Goal: Navigation & Orientation: Find specific page/section

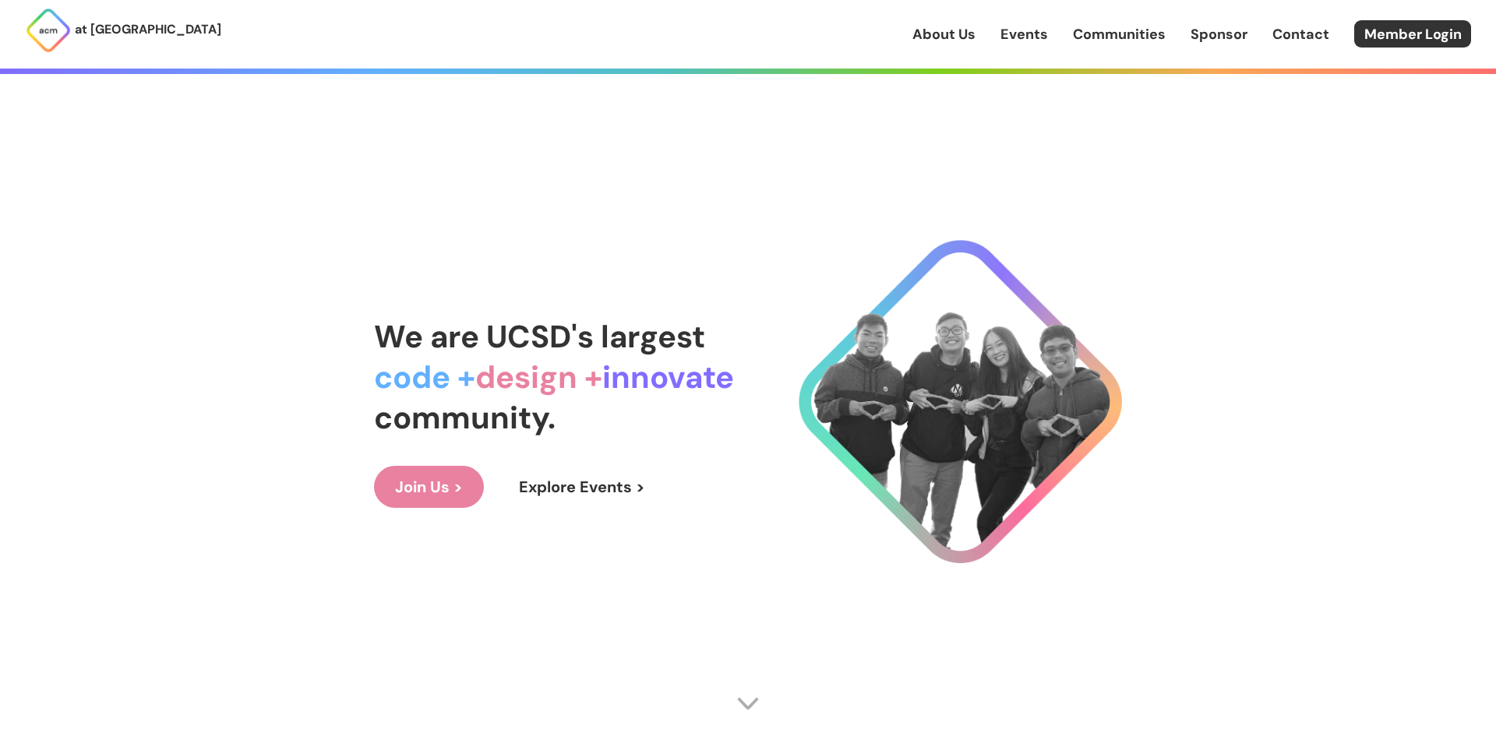
click at [536, 490] on link "Explore Events >" at bounding box center [582, 487] width 168 height 42
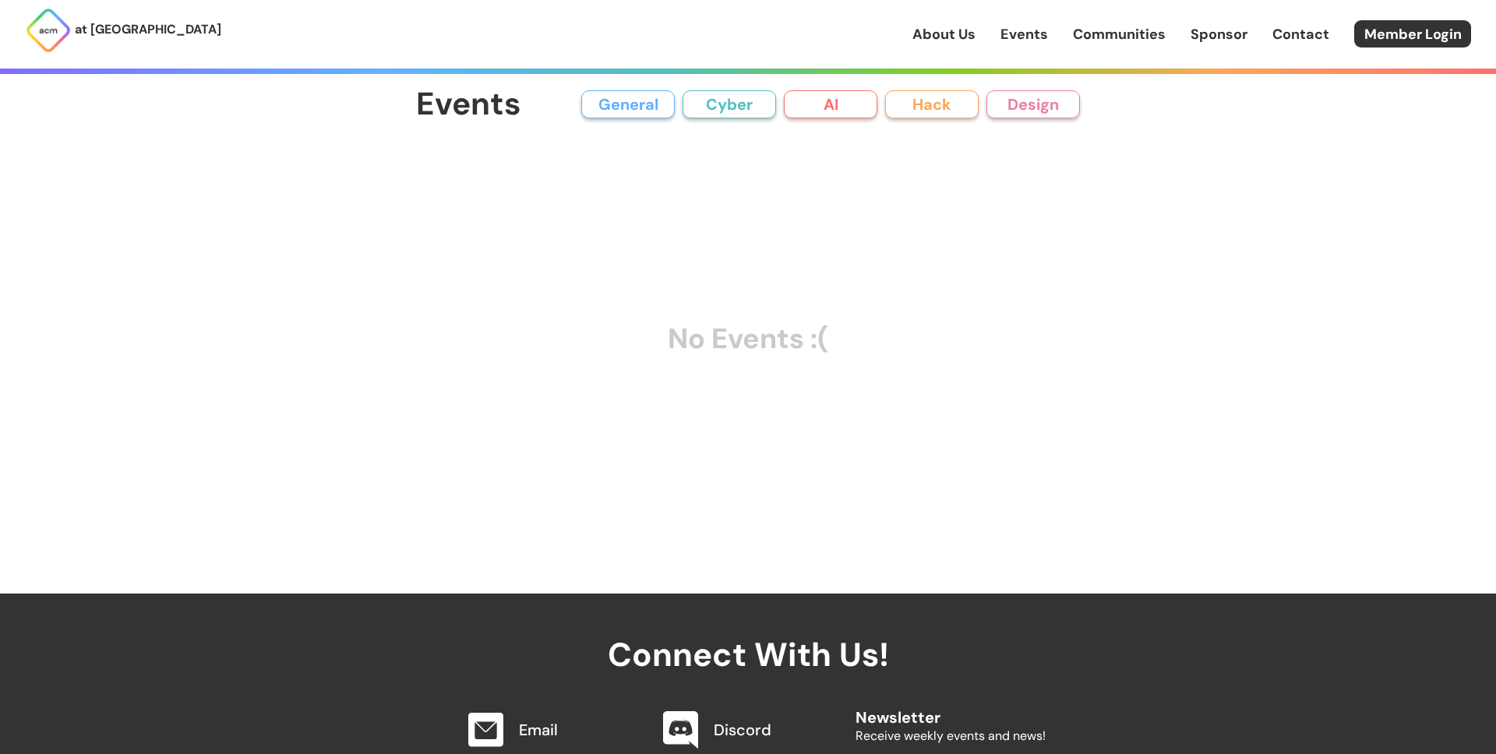
click at [656, 111] on button "General" at bounding box center [627, 104] width 93 height 28
click at [717, 108] on button "Cyber" at bounding box center [728, 104] width 93 height 28
click at [805, 106] on button "AI" at bounding box center [830, 104] width 93 height 28
click at [932, 112] on button "Hack" at bounding box center [931, 104] width 93 height 28
click at [1032, 107] on button "Design" at bounding box center [1032, 104] width 93 height 28
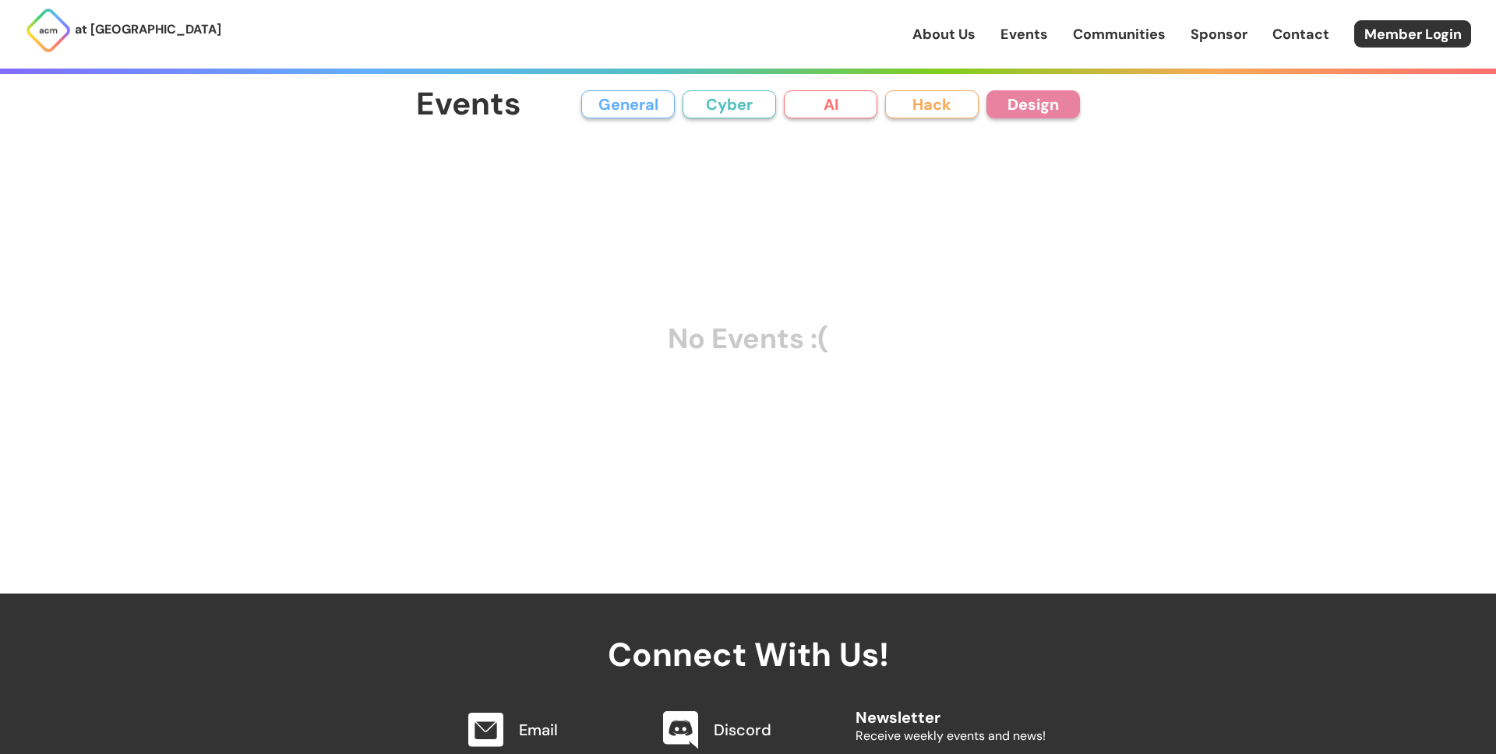
click at [1036, 38] on link "Events" at bounding box center [1024, 34] width 48 height 20
click at [1103, 34] on link "Communities" at bounding box center [1119, 34] width 93 height 20
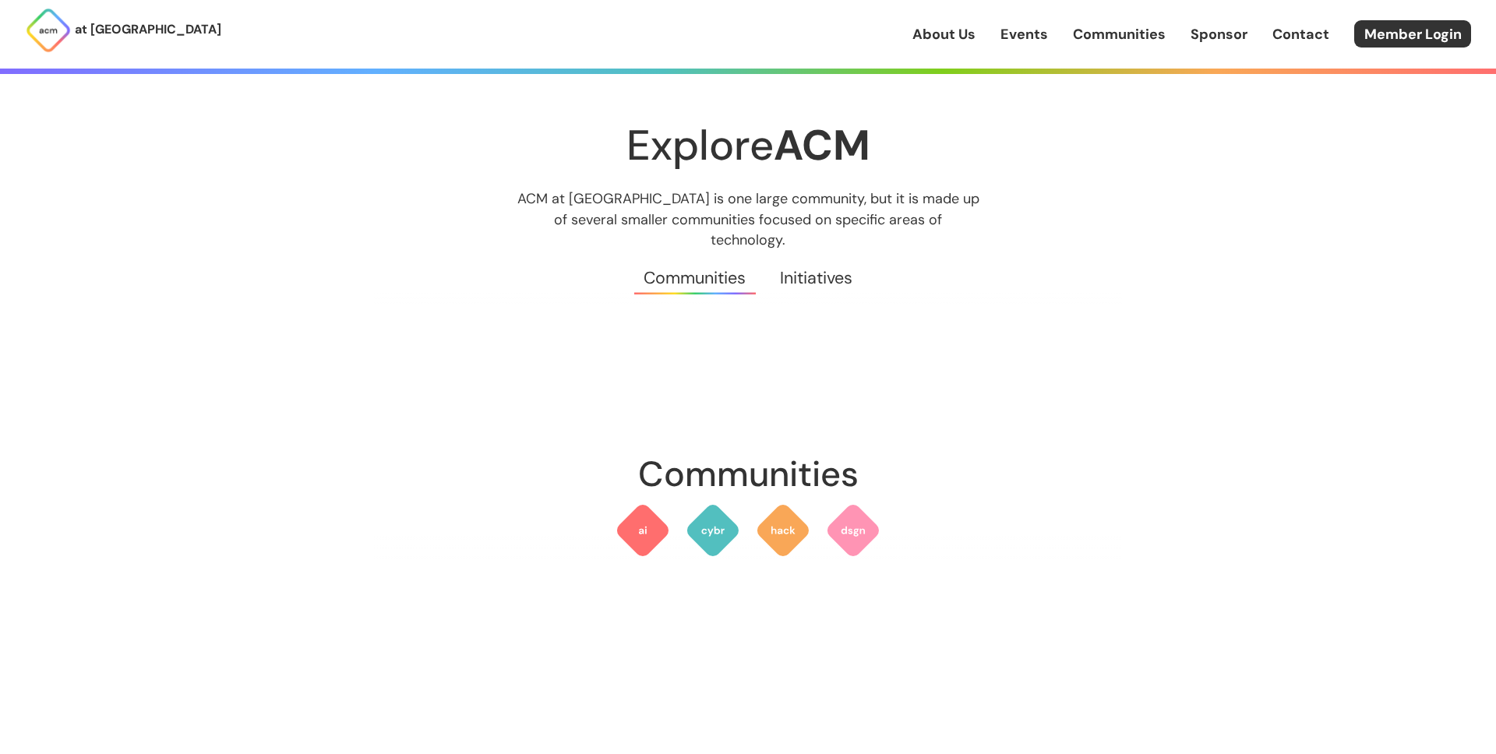
click at [1223, 31] on link "Sponsor" at bounding box center [1218, 34] width 57 height 20
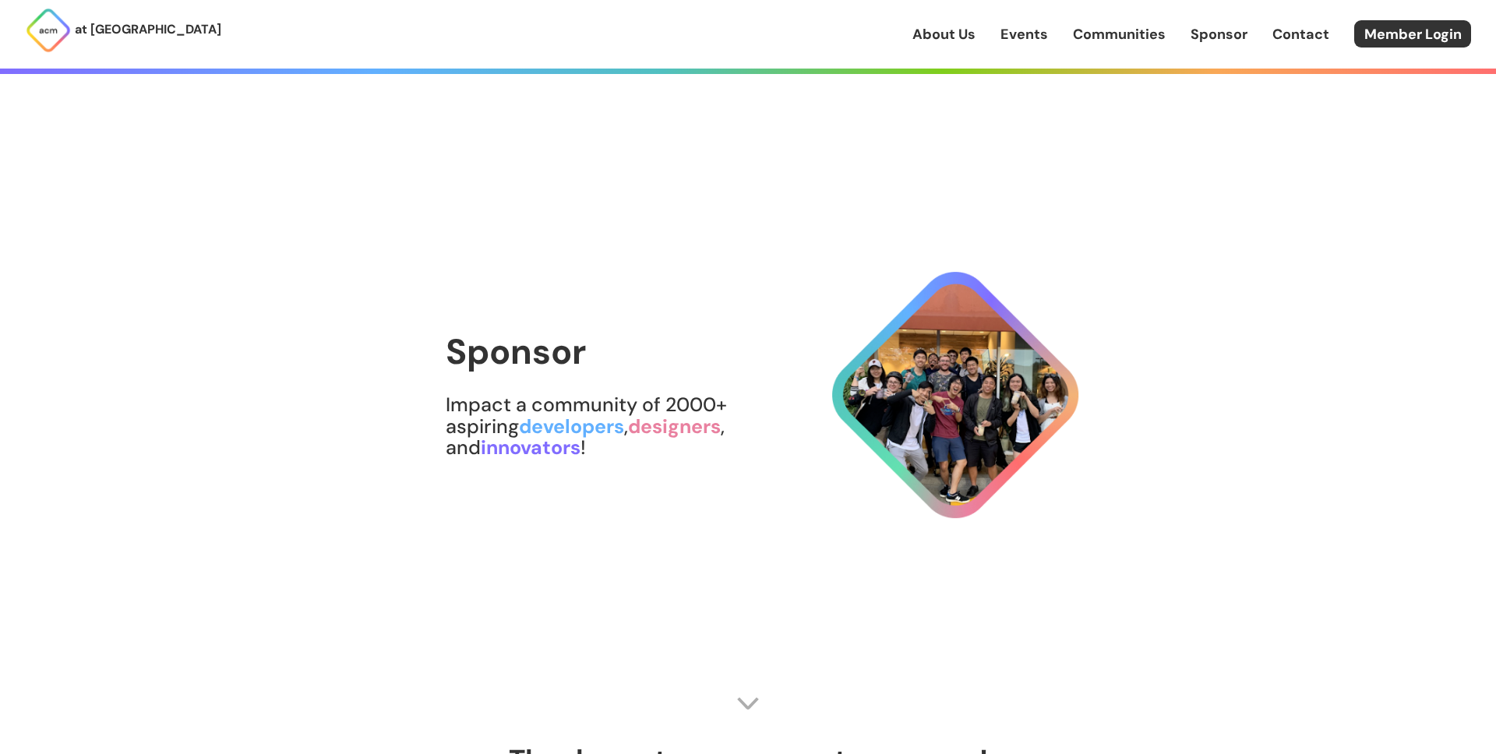
click at [1300, 37] on link "Contact" at bounding box center [1300, 34] width 57 height 20
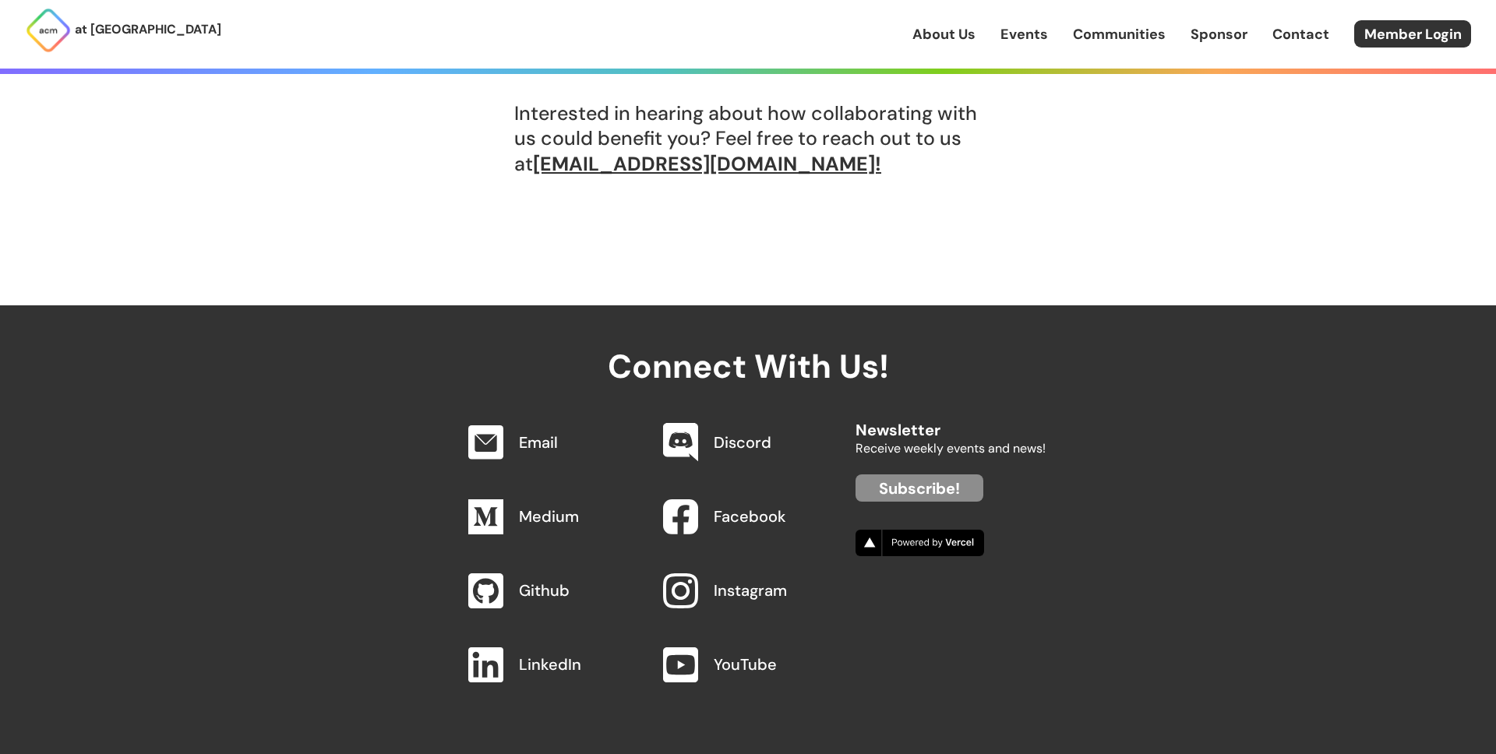
scroll to position [1505, 0]
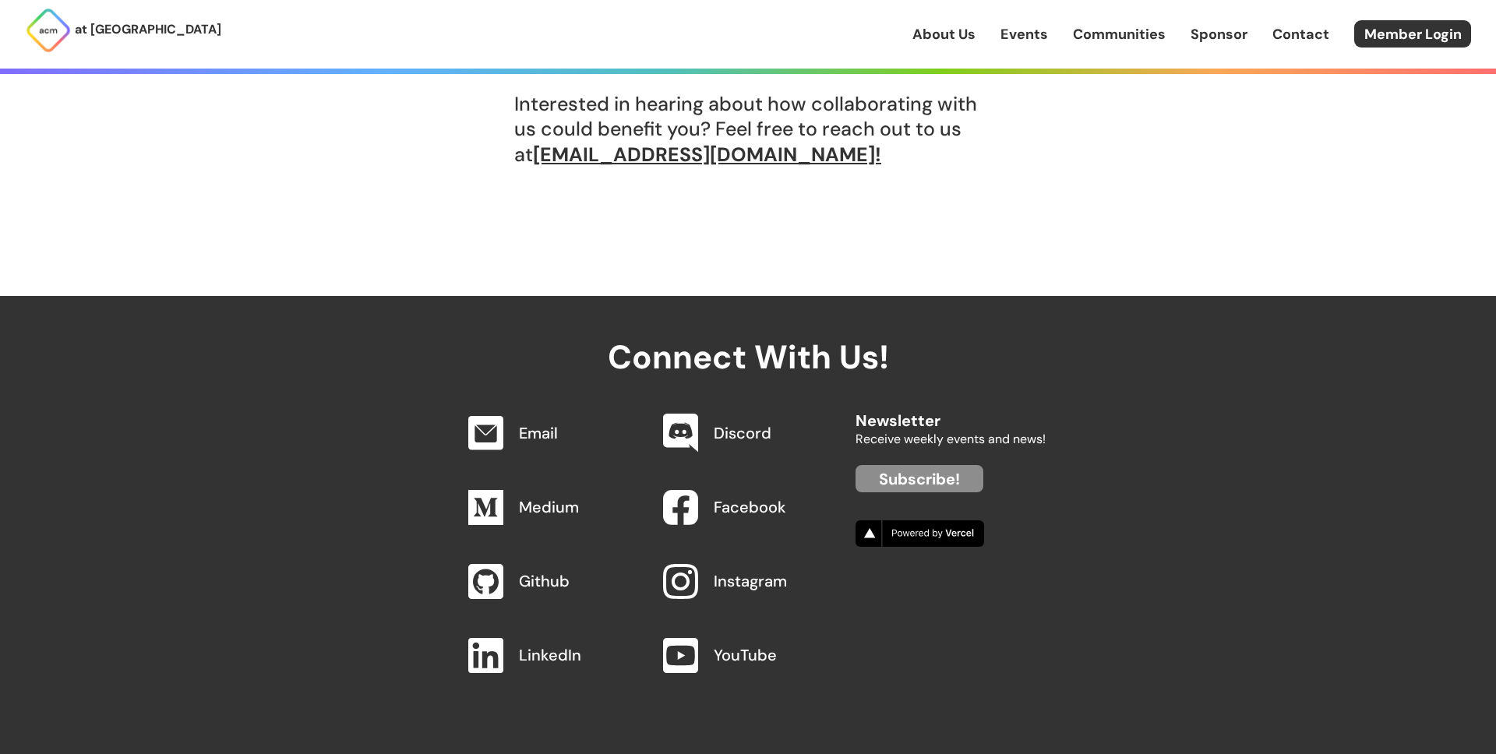
click at [968, 29] on link "About Us" at bounding box center [943, 34] width 63 height 20
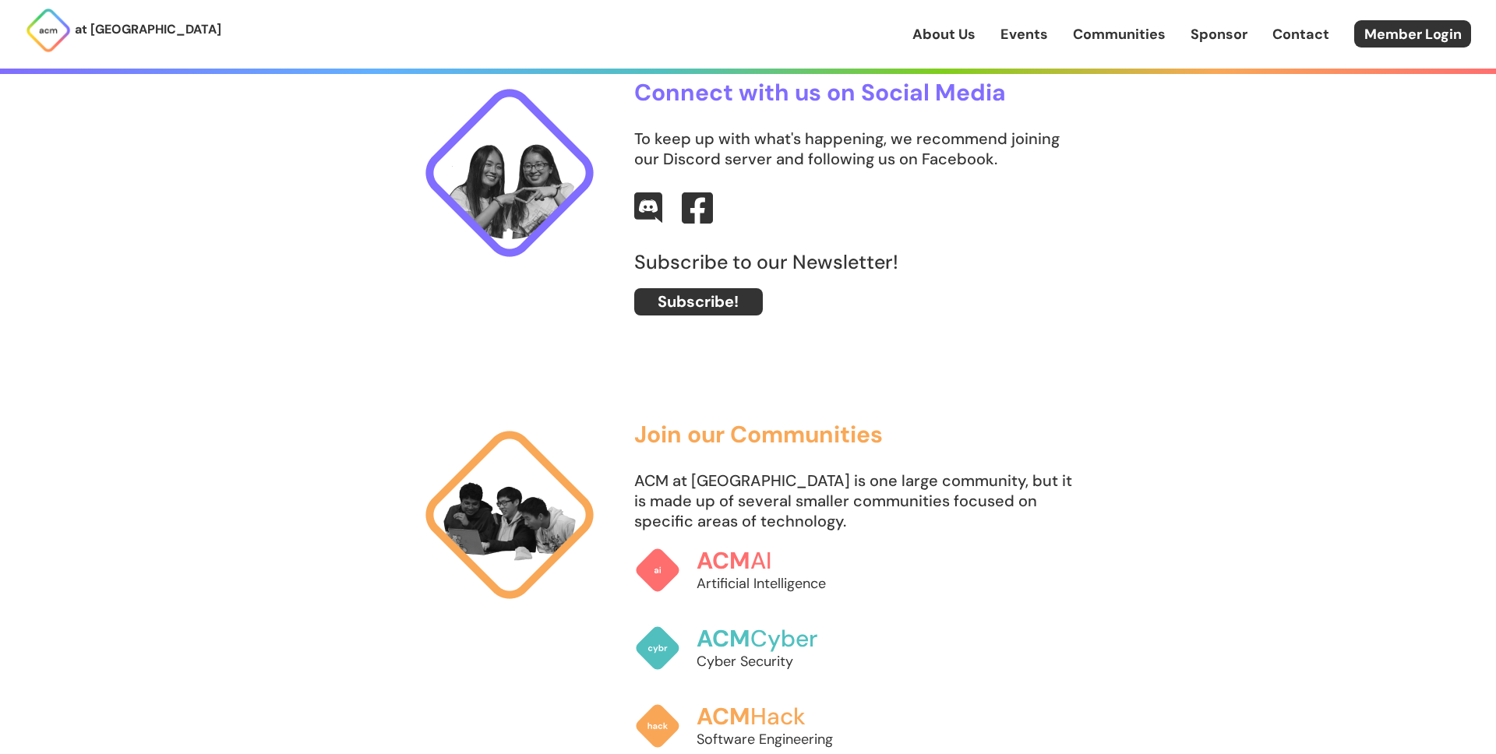
scroll to position [813, 0]
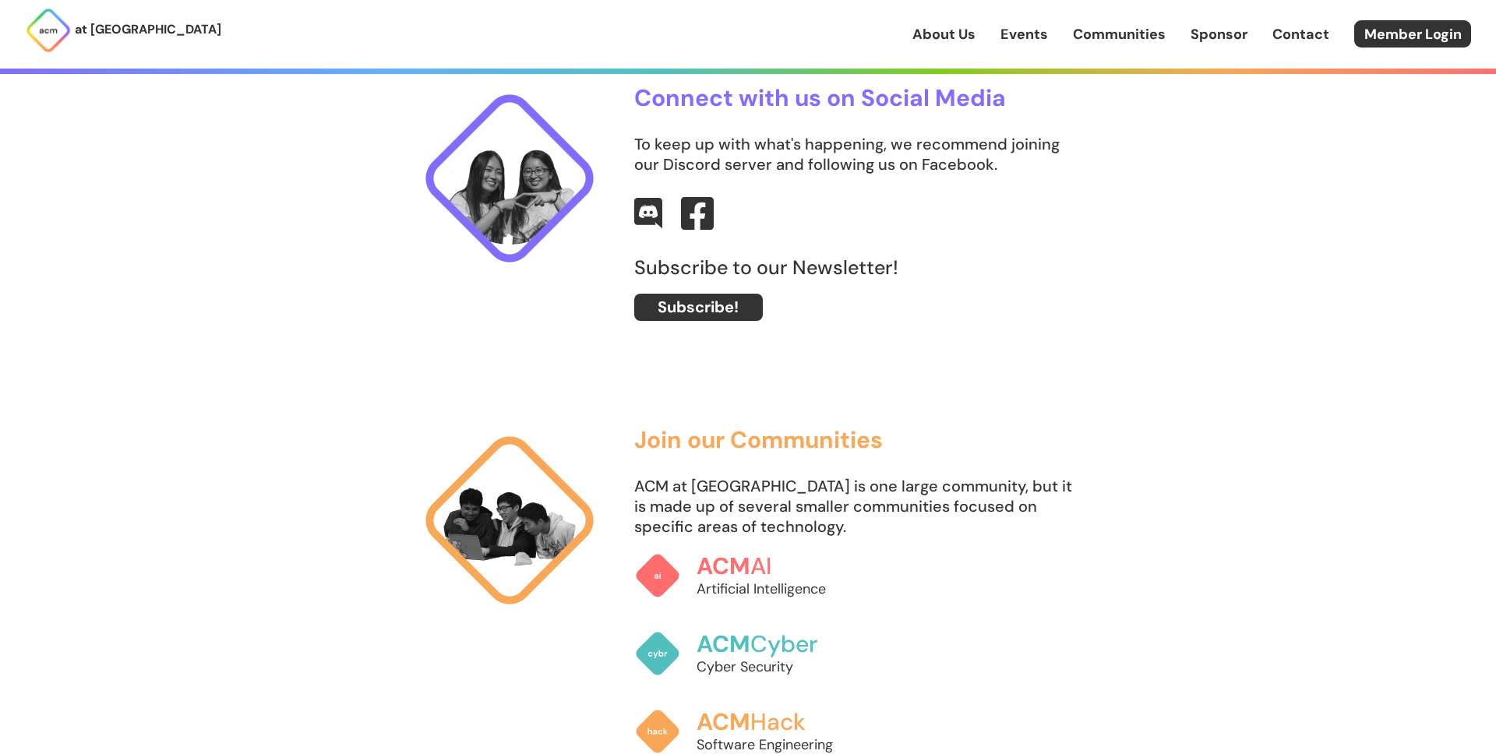
click at [709, 222] on img at bounding box center [697, 213] width 33 height 33
